Goal: Task Accomplishment & Management: Use online tool/utility

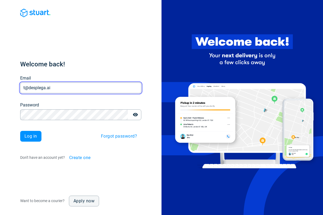
type input "t@desplega.ai"
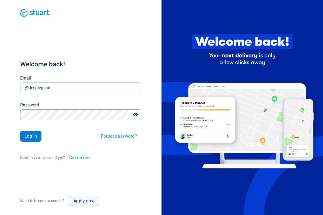
click at [31, 136] on span "Log in" at bounding box center [30, 136] width 13 height 4
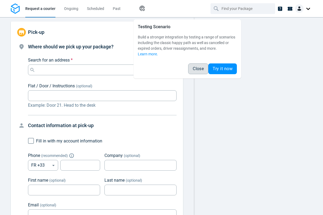
click at [198, 69] on span "Close" at bounding box center [198, 69] width 11 height 4
